Goal: Navigation & Orientation: Find specific page/section

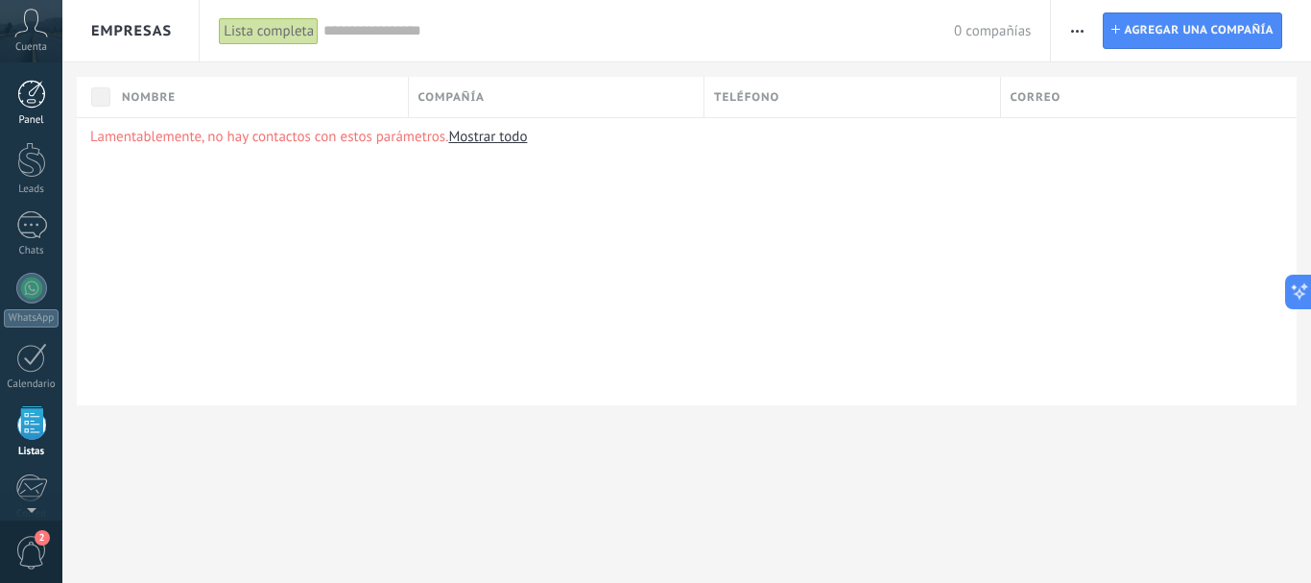
click at [26, 108] on link "Panel" at bounding box center [31, 103] width 62 height 47
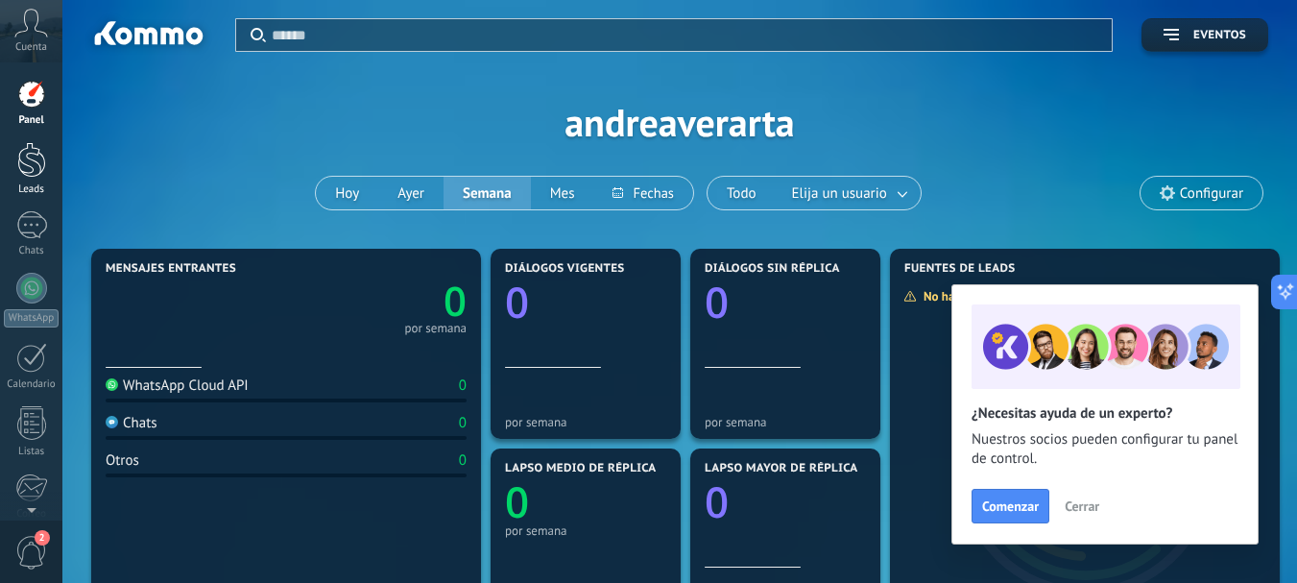
click at [27, 157] on div at bounding box center [31, 160] width 29 height 36
